Goal: Task Accomplishment & Management: Manage account settings

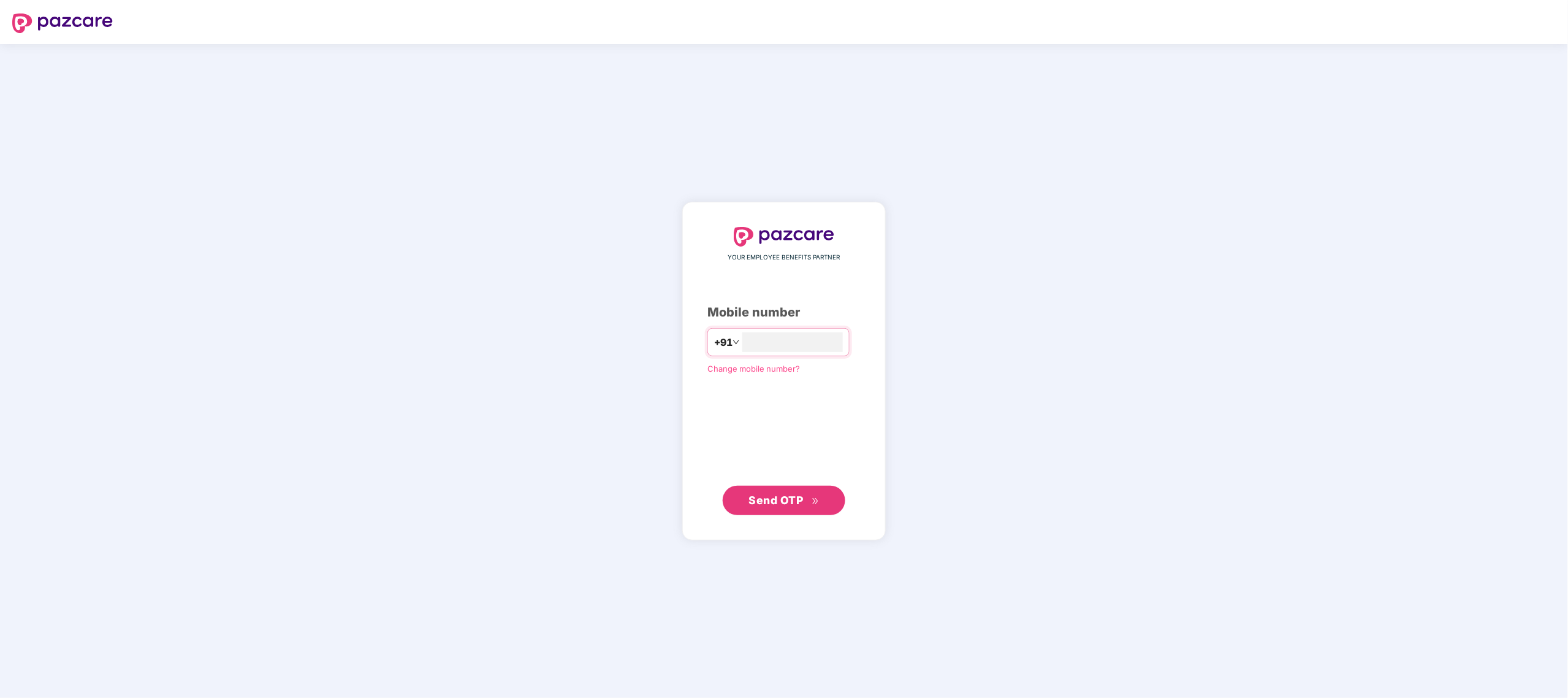
type input "**********"
click at [808, 490] on button "Send OTP" at bounding box center [784, 500] width 122 height 30
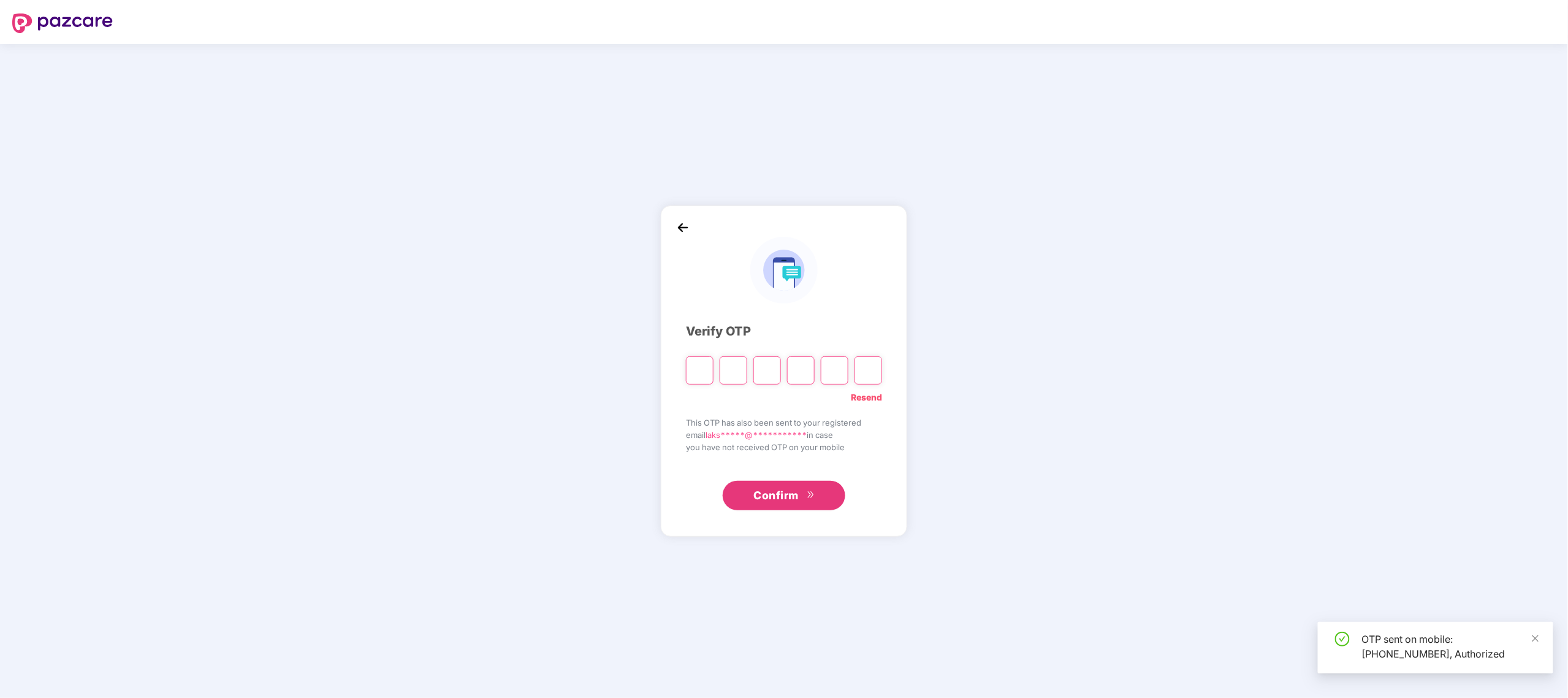
type input "*"
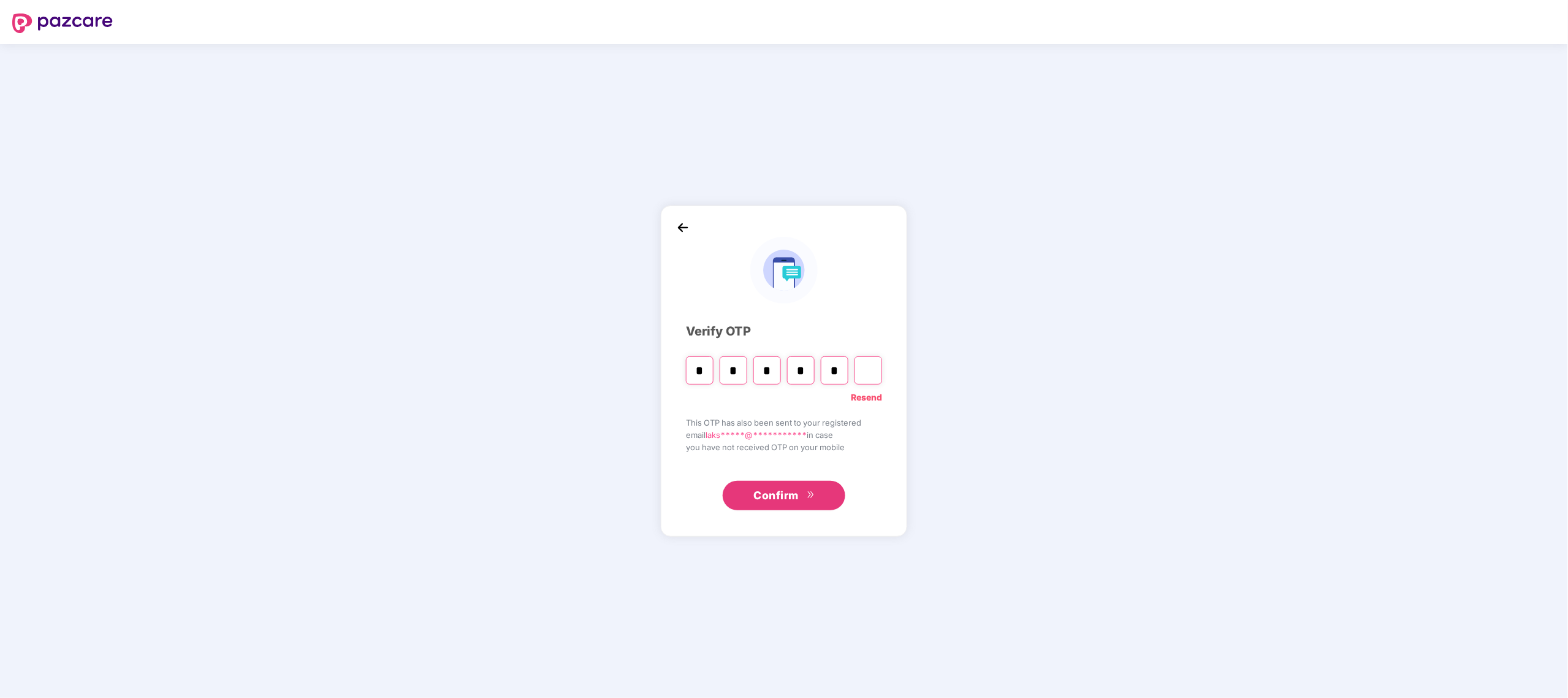
type input "*"
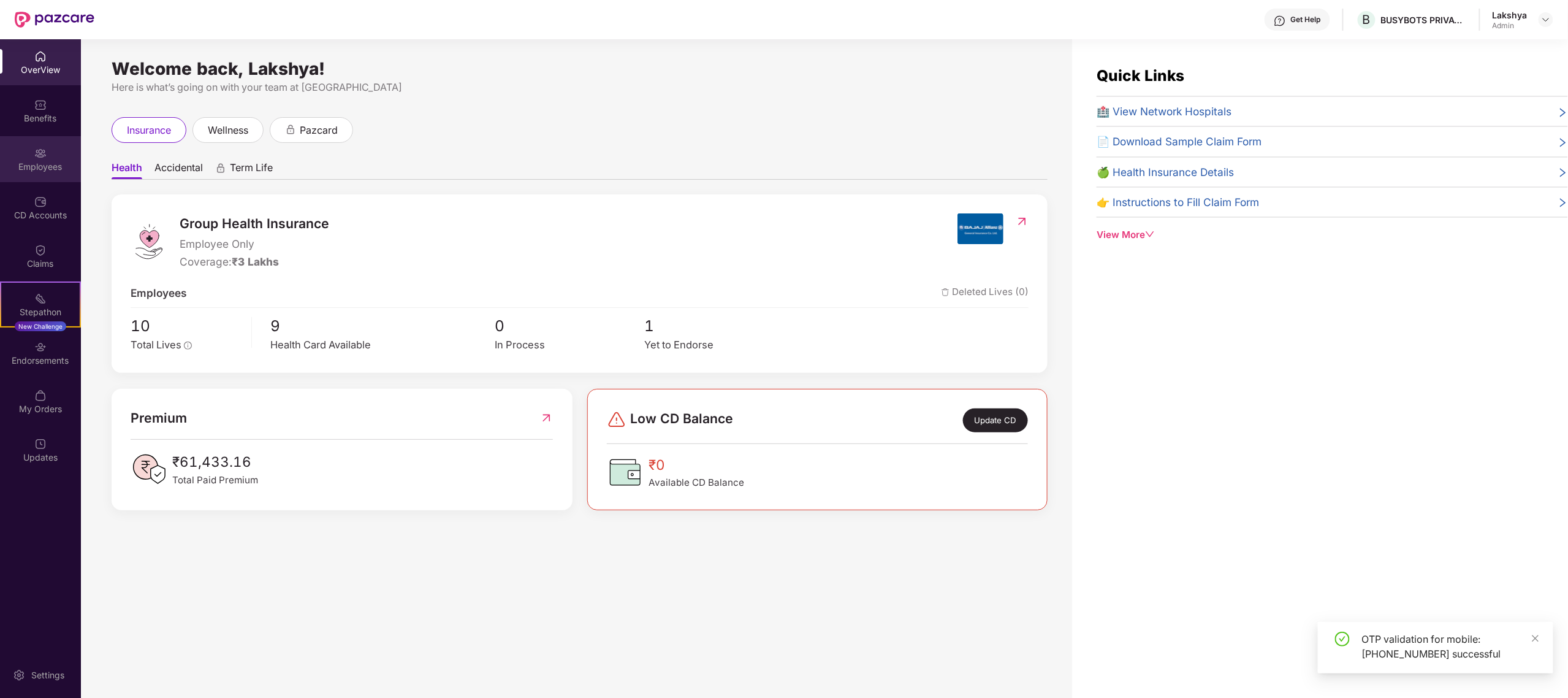
click at [50, 150] on div "Employees" at bounding box center [40, 159] width 81 height 46
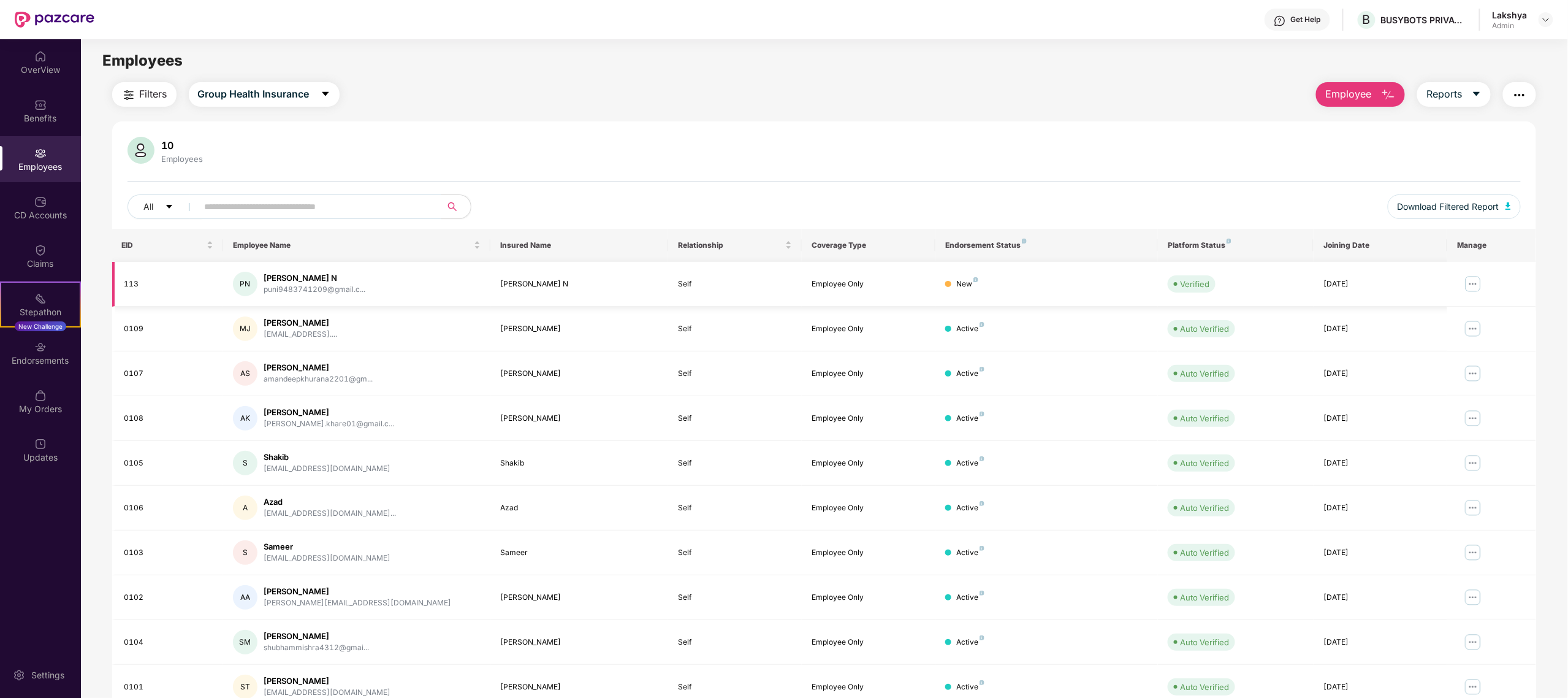
click at [1474, 286] on img at bounding box center [1473, 284] width 20 height 20
drag, startPoint x: 943, startPoint y: 285, endPoint x: 1011, endPoint y: 289, distance: 68.1
click at [1011, 289] on td "New" at bounding box center [1047, 284] width 222 height 45
click at [1011, 289] on div "New" at bounding box center [1047, 284] width 203 height 12
